Goal: Navigation & Orientation: Find specific page/section

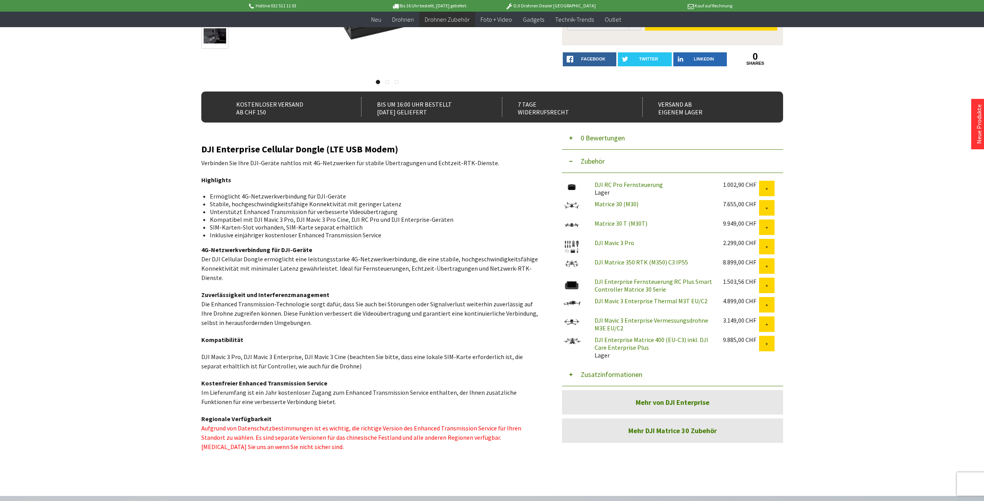
scroll to position [164, 0]
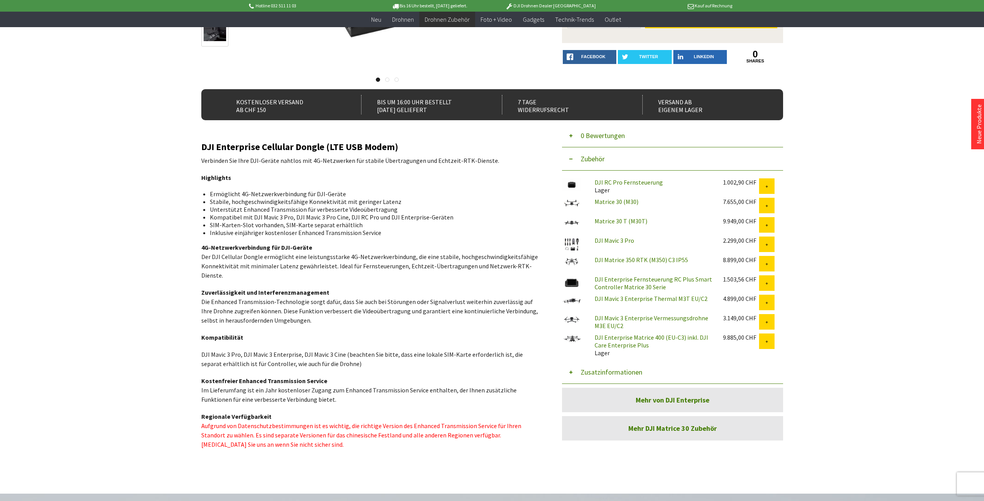
click at [635, 280] on link "DJI Enterprise Fernsteuerung RC Plus Smart Controller Matrice 30 Serie" at bounding box center [654, 283] width 118 height 16
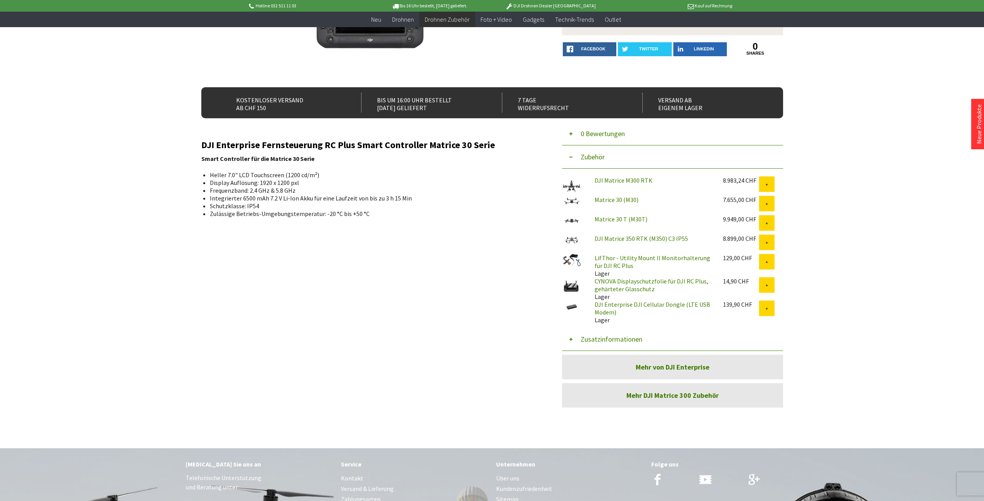
scroll to position [163, 0]
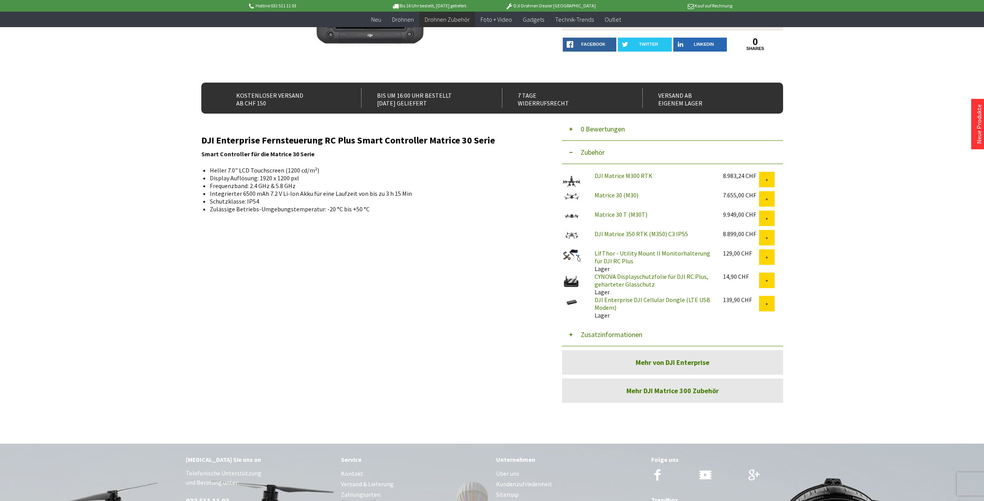
click at [612, 308] on link "DJI Enterprise DJI Cellular Dongle (LTE USB Modem)" at bounding box center [653, 304] width 116 height 16
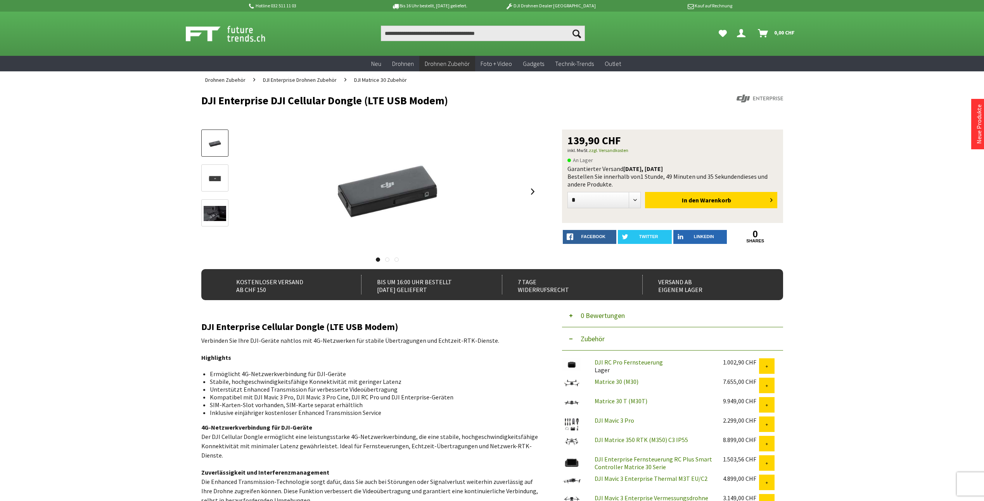
click at [926, 126] on div "Hotline 032 511 11 03 Bis 16 Uhr bestellt, [DATE] geliefert. DJI Drohnen Dealer…" at bounding box center [492, 452] width 984 height 905
click at [877, 117] on div "Hotline 032 511 11 03 Bis 16 Uhr bestellt, [DATE] geliefert. DJI Drohnen Dealer…" at bounding box center [492, 452] width 984 height 905
click at [165, 99] on div "Hotline 032 511 11 03 Bis 16 Uhr bestellt, [DATE] geliefert. DJI Drohnen Dealer…" at bounding box center [492, 452] width 984 height 905
